Goal: Obtain resource: Obtain resource

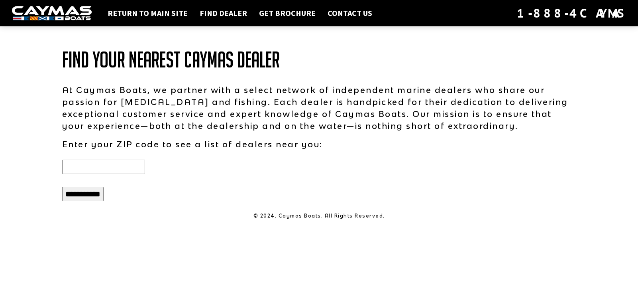
click at [106, 166] on input "text" at bounding box center [103, 167] width 83 height 14
type input "*****"
click at [62, 187] on input "**********" at bounding box center [82, 194] width 41 height 14
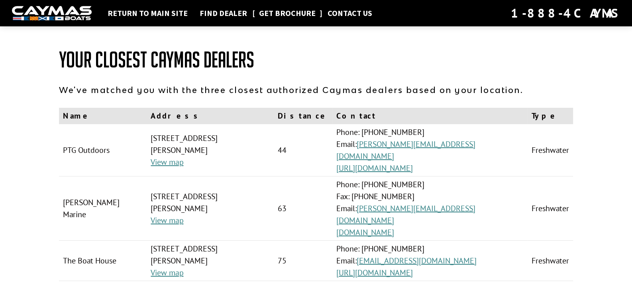
click at [275, 13] on link "Get Brochure" at bounding box center [287, 13] width 65 height 10
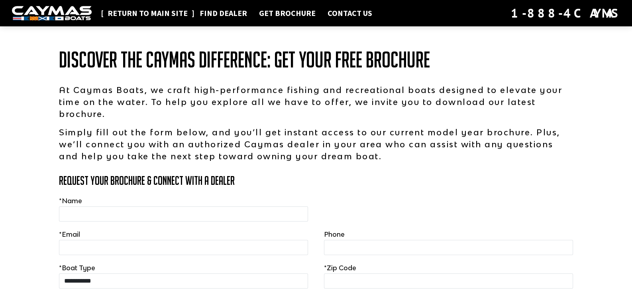
click at [150, 14] on link "Return to main site" at bounding box center [148, 13] width 88 height 10
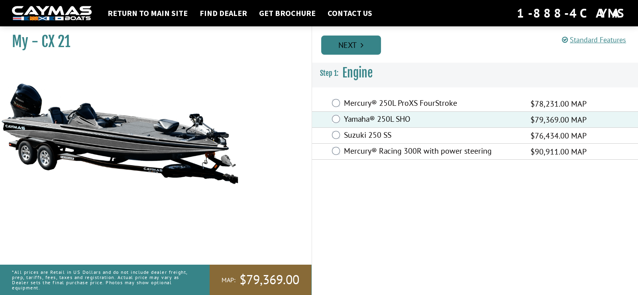
click at [343, 41] on link "Next" at bounding box center [351, 44] width 60 height 19
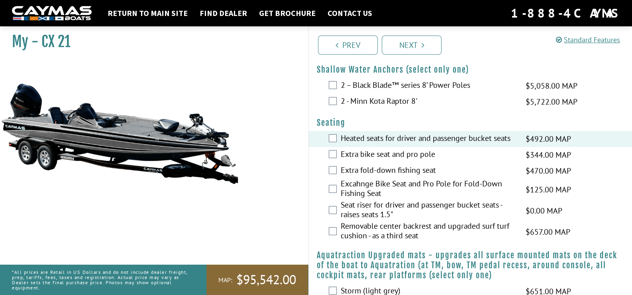
scroll to position [477, 0]
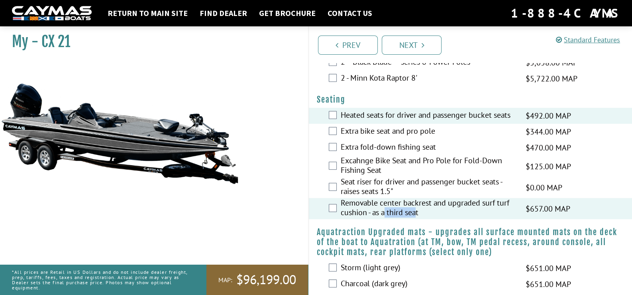
drag, startPoint x: 419, startPoint y: 221, endPoint x: 386, endPoint y: 218, distance: 34.0
click at [386, 218] on label "Removable center backrest and upgraded surf turf cushion - as a third seat" at bounding box center [428, 208] width 175 height 21
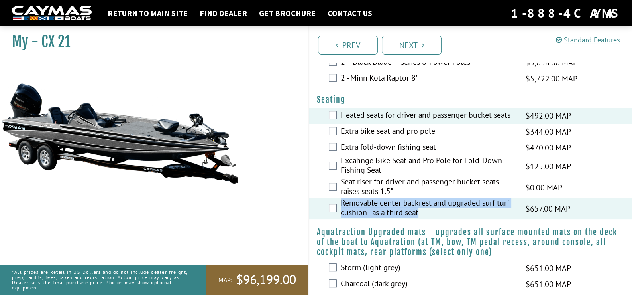
drag, startPoint x: 421, startPoint y: 221, endPoint x: 341, endPoint y: 213, distance: 80.2
click at [341, 213] on label "Removable center backrest and upgraded surf turf cushion - as a third seat" at bounding box center [428, 208] width 175 height 21
copy label "Removable center backrest and upgraded surf turf cushion - as a third seat"
